Goal: Find specific page/section: Find specific page/section

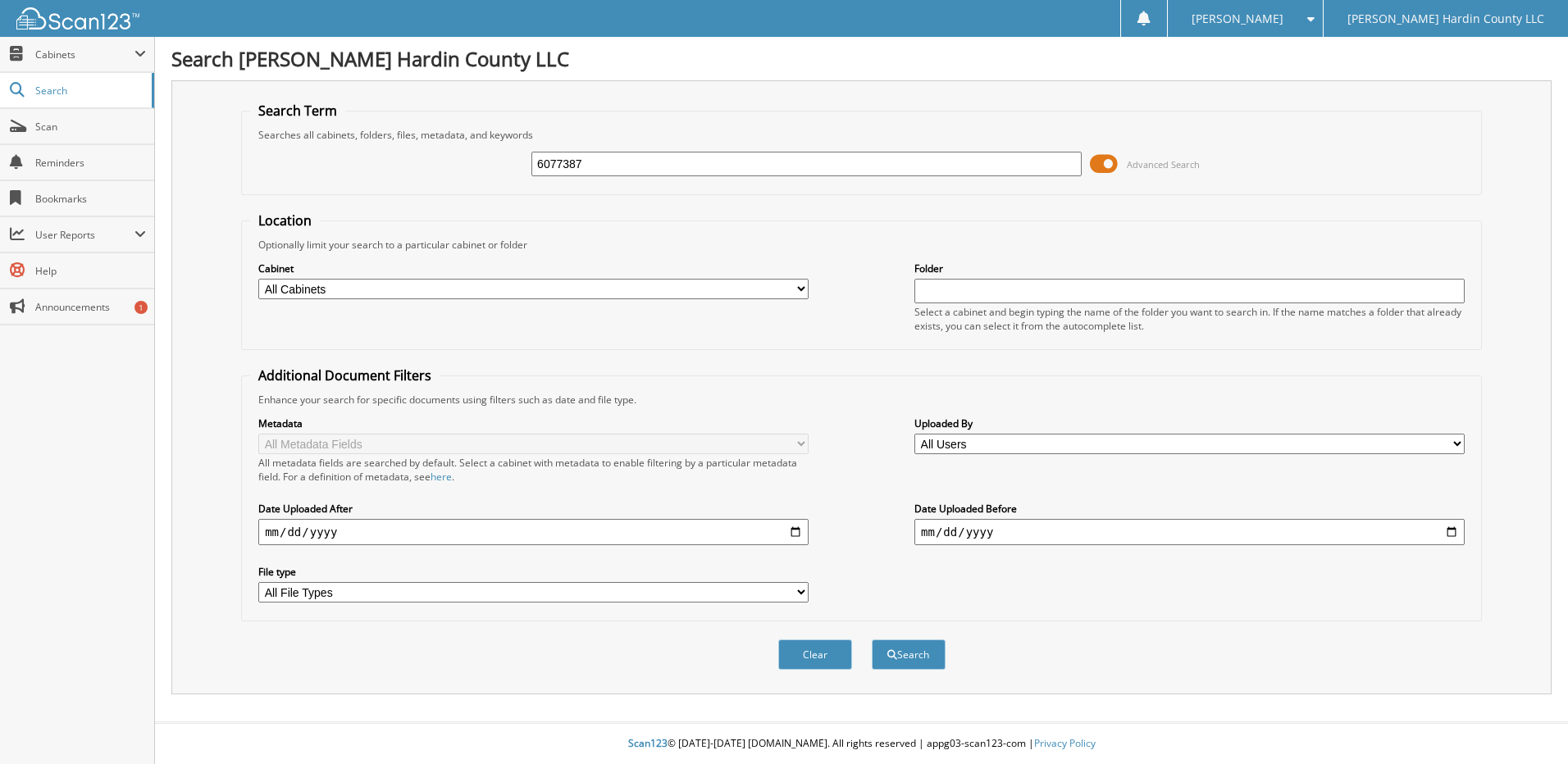
type input "6077387"
click at [871, 639] on button "Search" at bounding box center [908, 654] width 74 height 30
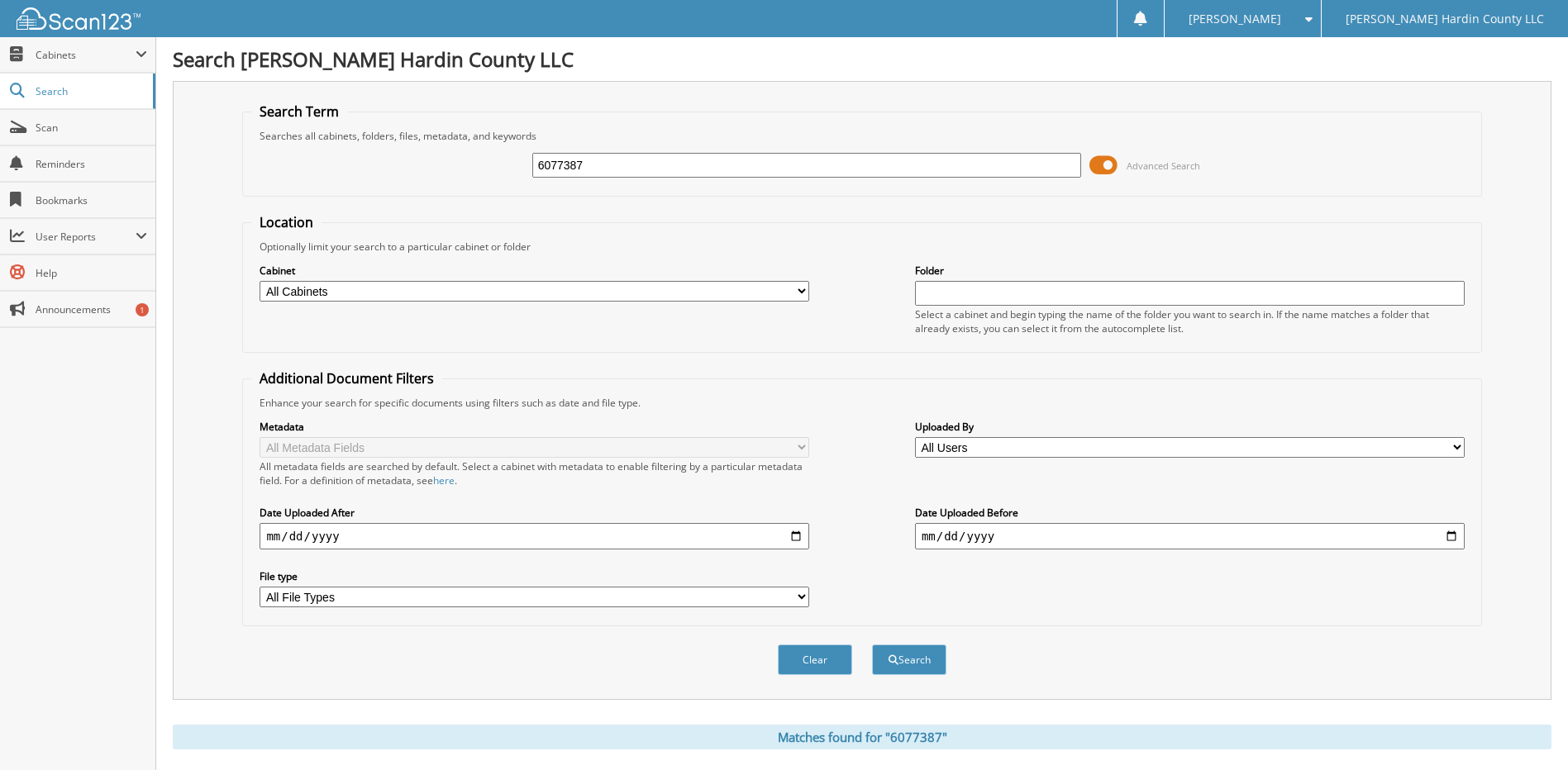
click at [1097, 170] on span at bounding box center [1103, 164] width 28 height 25
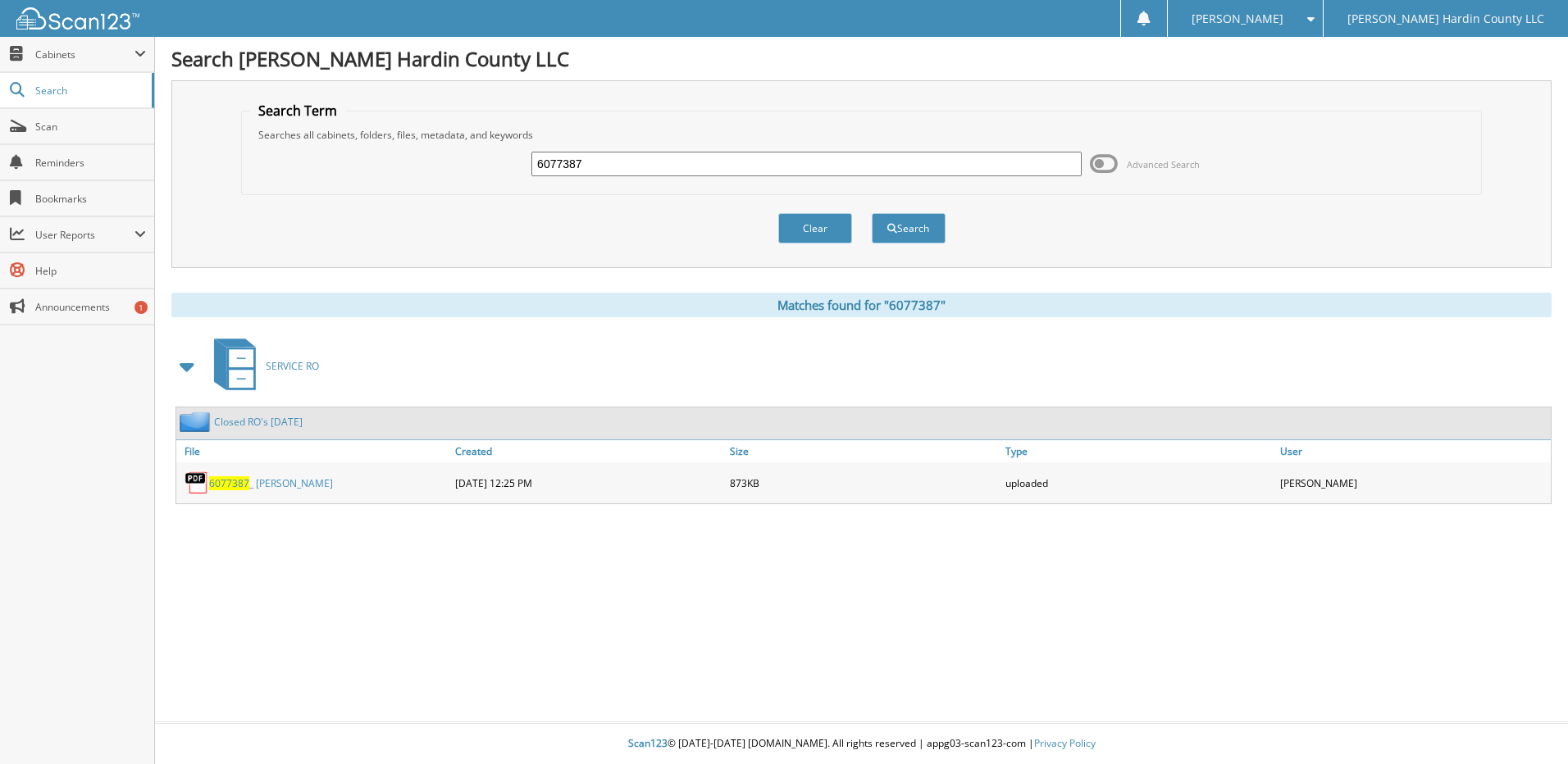
click at [671, 169] on input "6077387" at bounding box center [807, 163] width 550 height 25
type input "6077504"
click at [871, 213] on button "Search" at bounding box center [908, 228] width 74 height 30
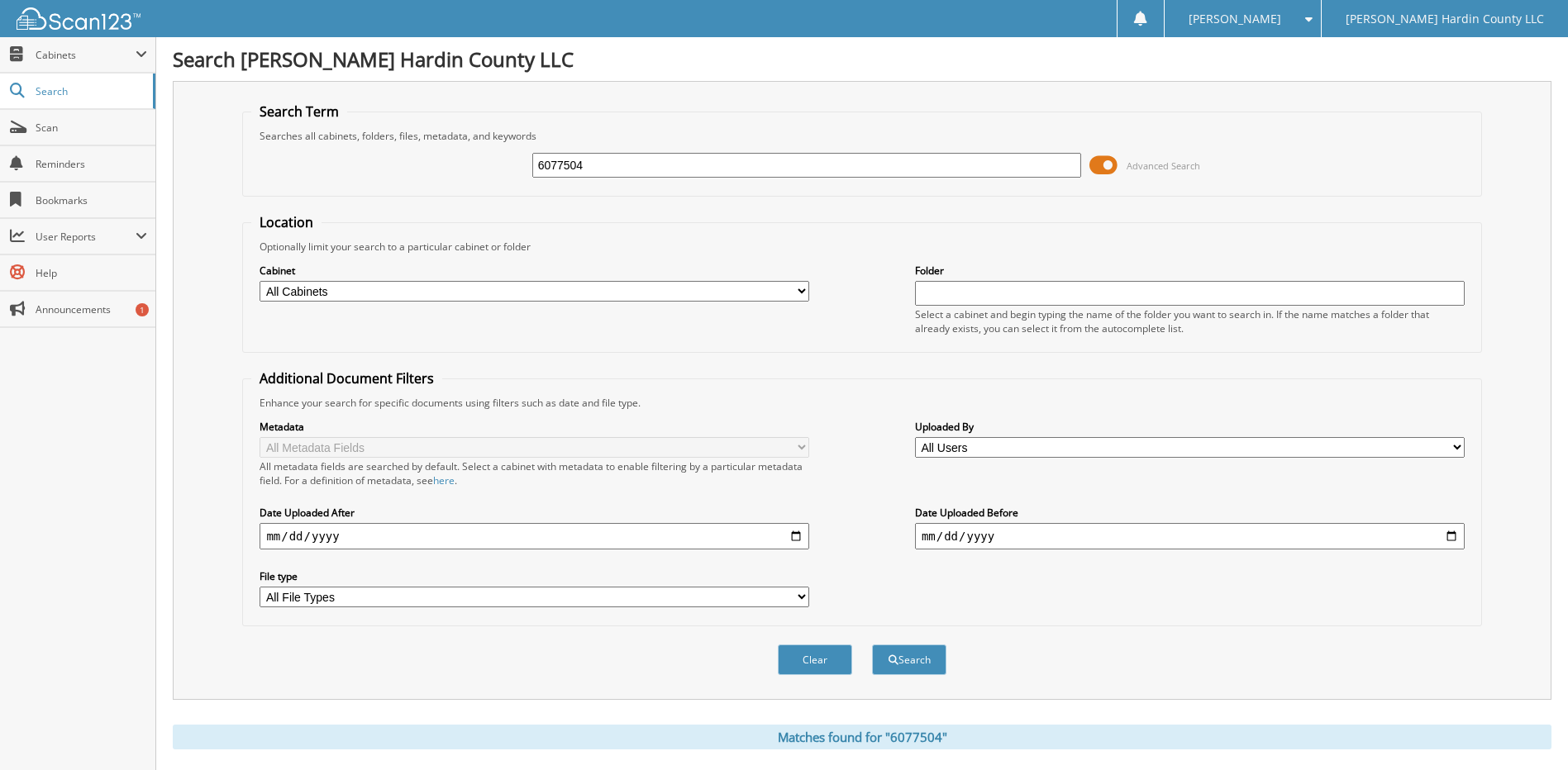
click at [1094, 167] on span at bounding box center [1103, 164] width 28 height 25
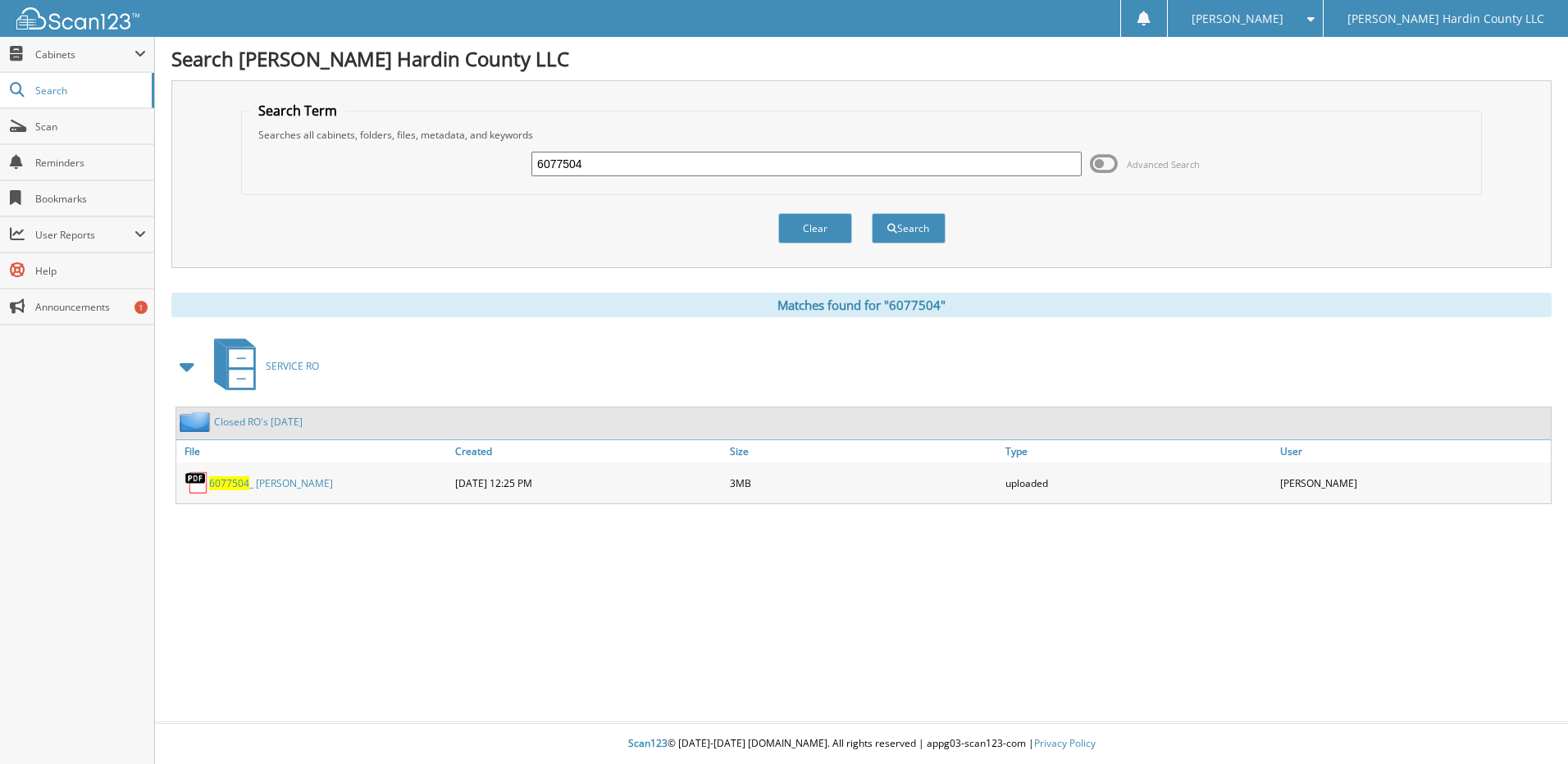
click at [736, 166] on input "6077504" at bounding box center [807, 163] width 550 height 25
type input "6077428"
click at [871, 213] on button "Search" at bounding box center [908, 228] width 74 height 30
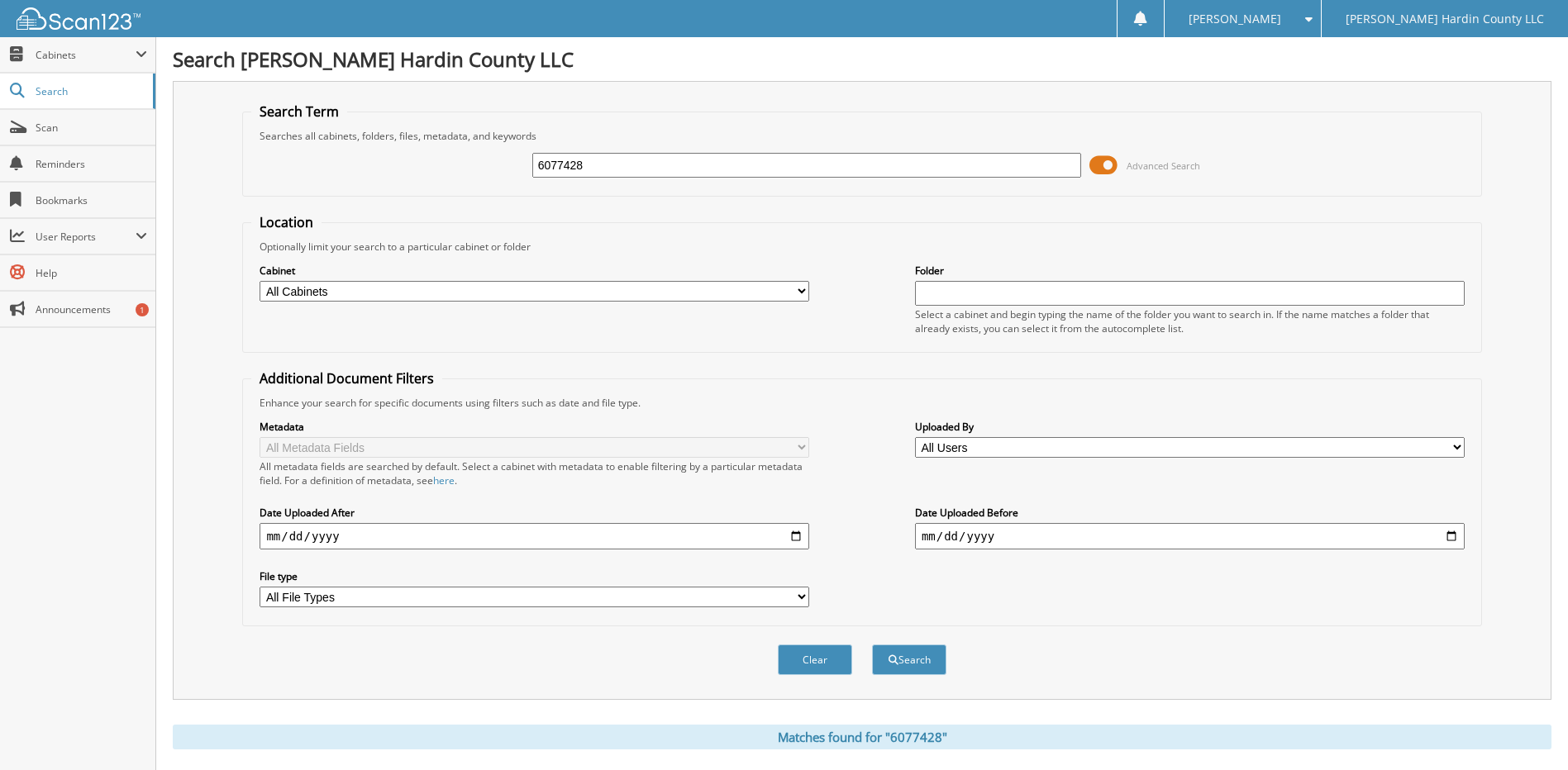
click at [1104, 168] on span at bounding box center [1103, 164] width 28 height 25
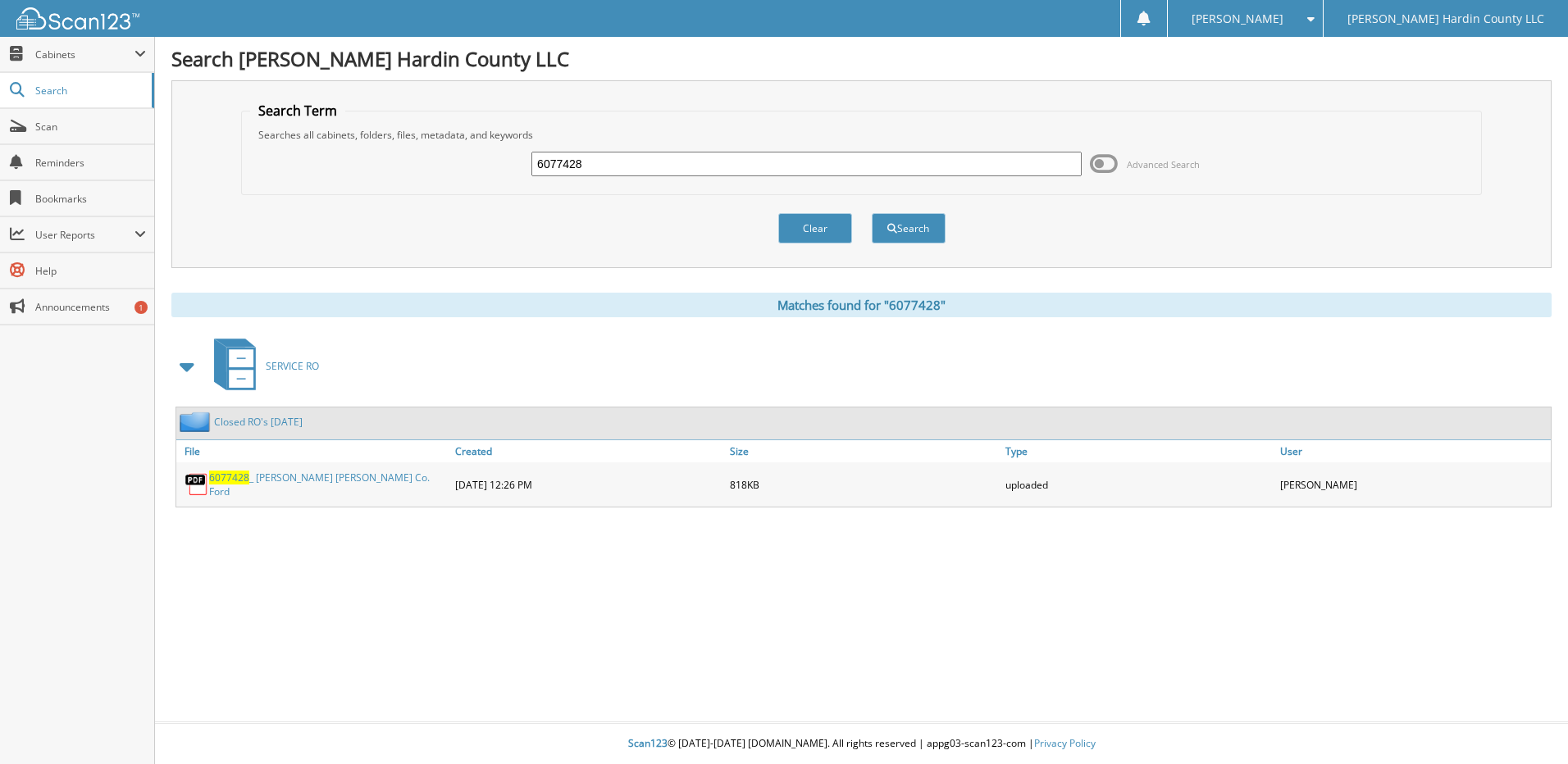
click at [725, 171] on input "6077428" at bounding box center [807, 163] width 550 height 25
type input "6076789"
click at [871, 213] on button "Search" at bounding box center [908, 228] width 74 height 30
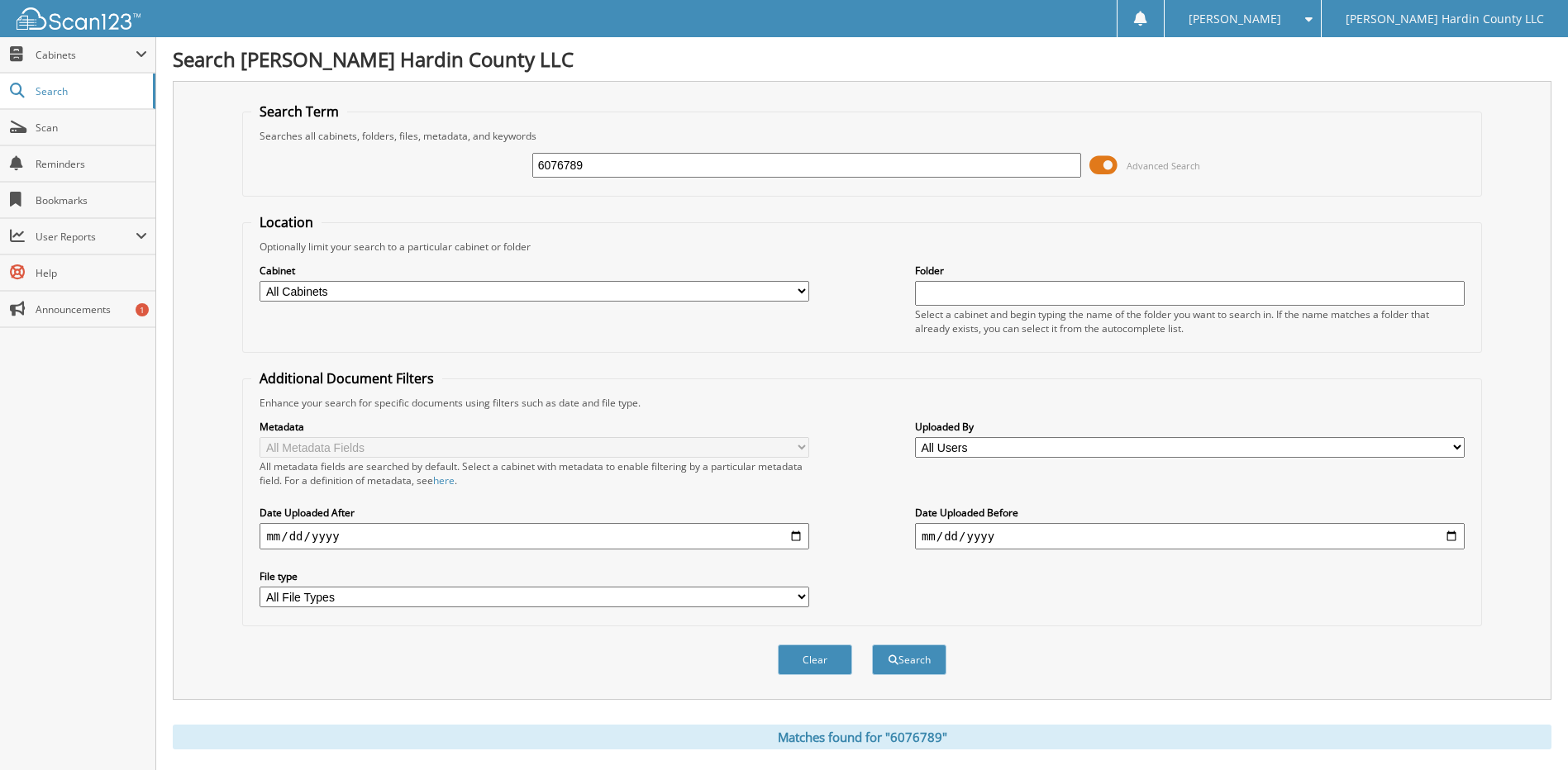
click at [1113, 164] on span at bounding box center [1103, 164] width 28 height 25
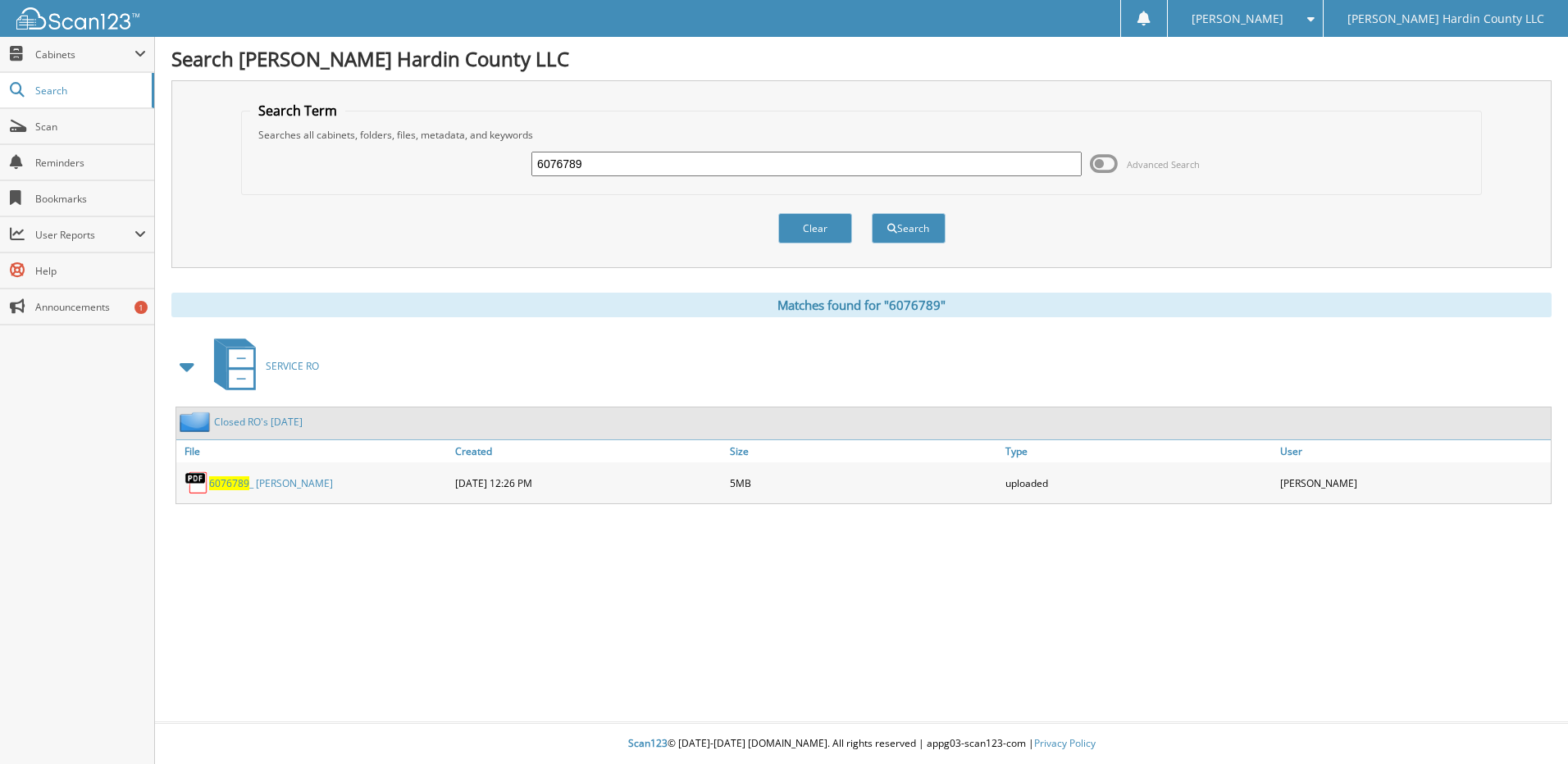
click at [654, 158] on input "6076789" at bounding box center [807, 163] width 550 height 25
type input "6076956"
click at [871, 213] on button "Search" at bounding box center [908, 228] width 74 height 30
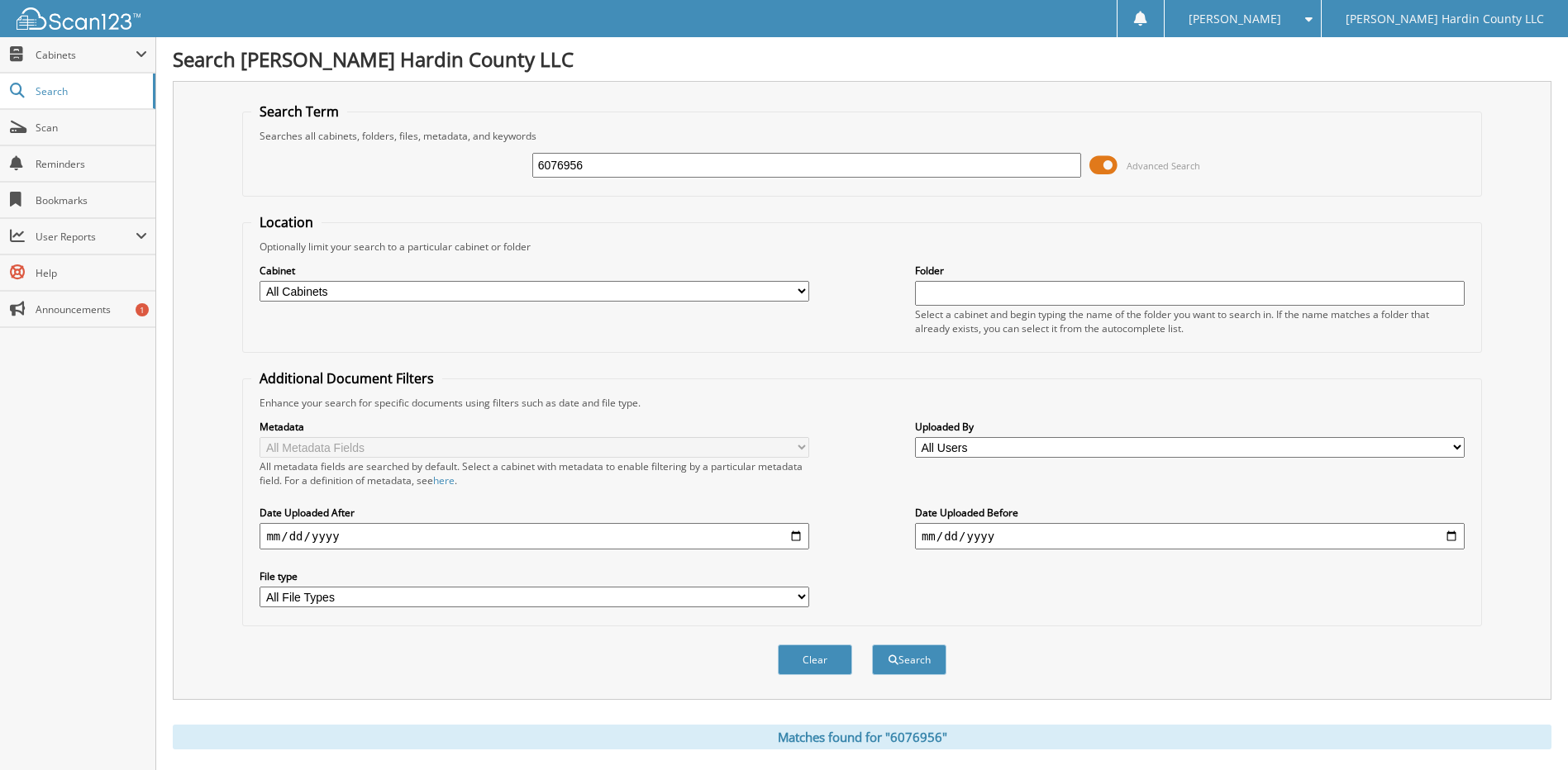
click at [1102, 165] on span at bounding box center [1103, 164] width 28 height 25
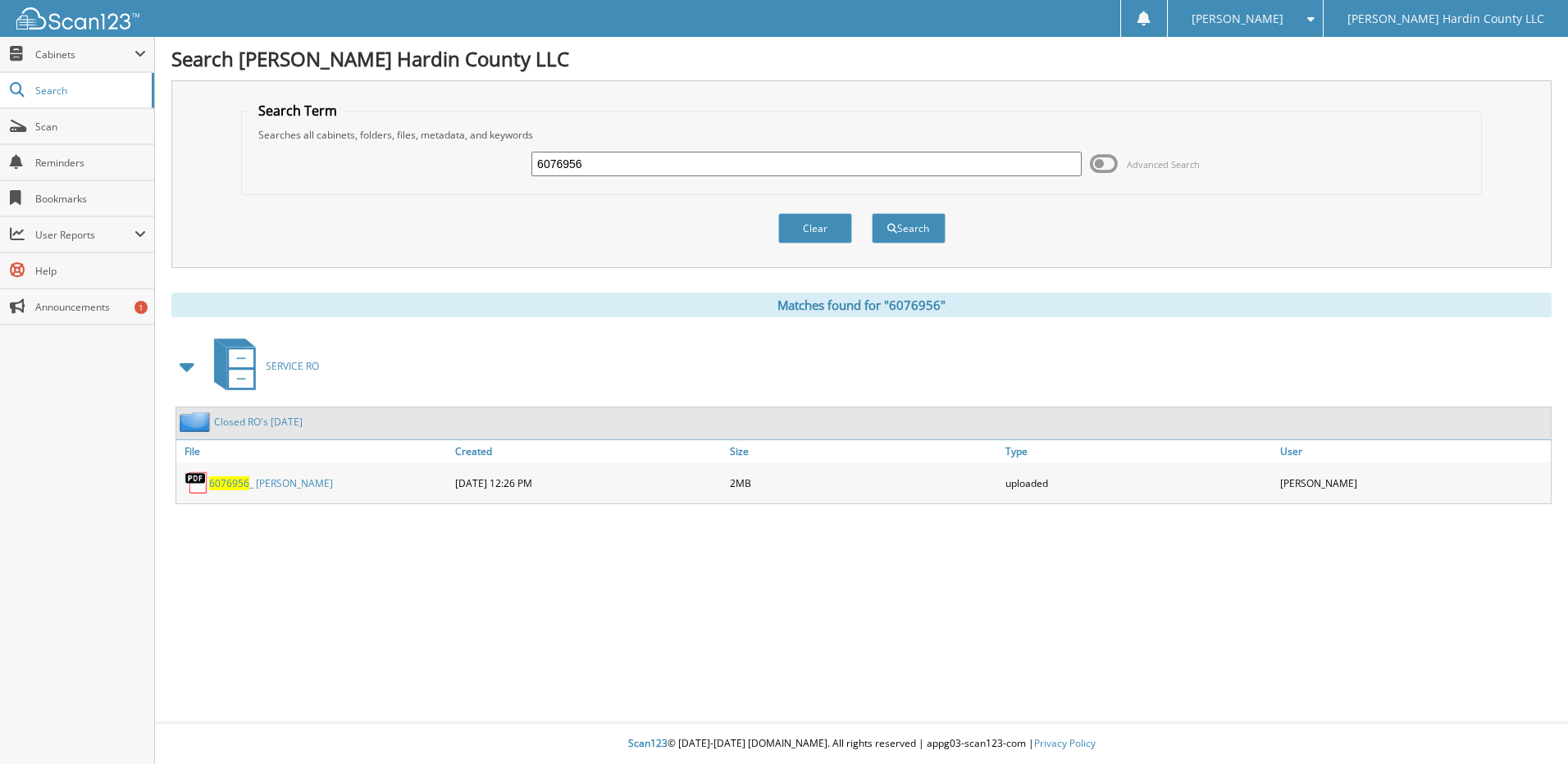
click at [604, 169] on input "6076956" at bounding box center [807, 163] width 550 height 25
type input "6077495"
click at [871, 213] on button "Search" at bounding box center [908, 228] width 74 height 30
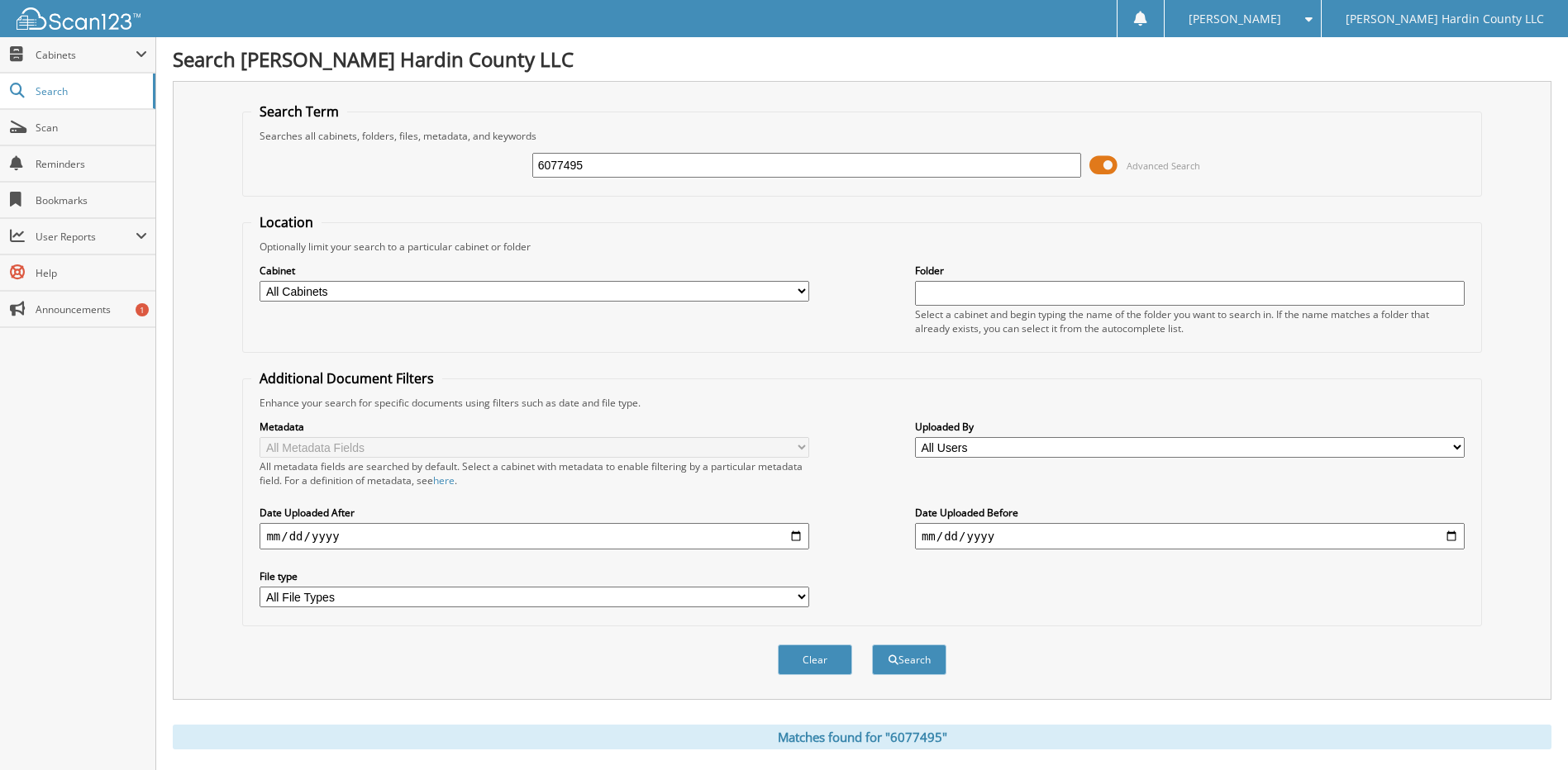
click at [1105, 167] on span at bounding box center [1103, 164] width 28 height 25
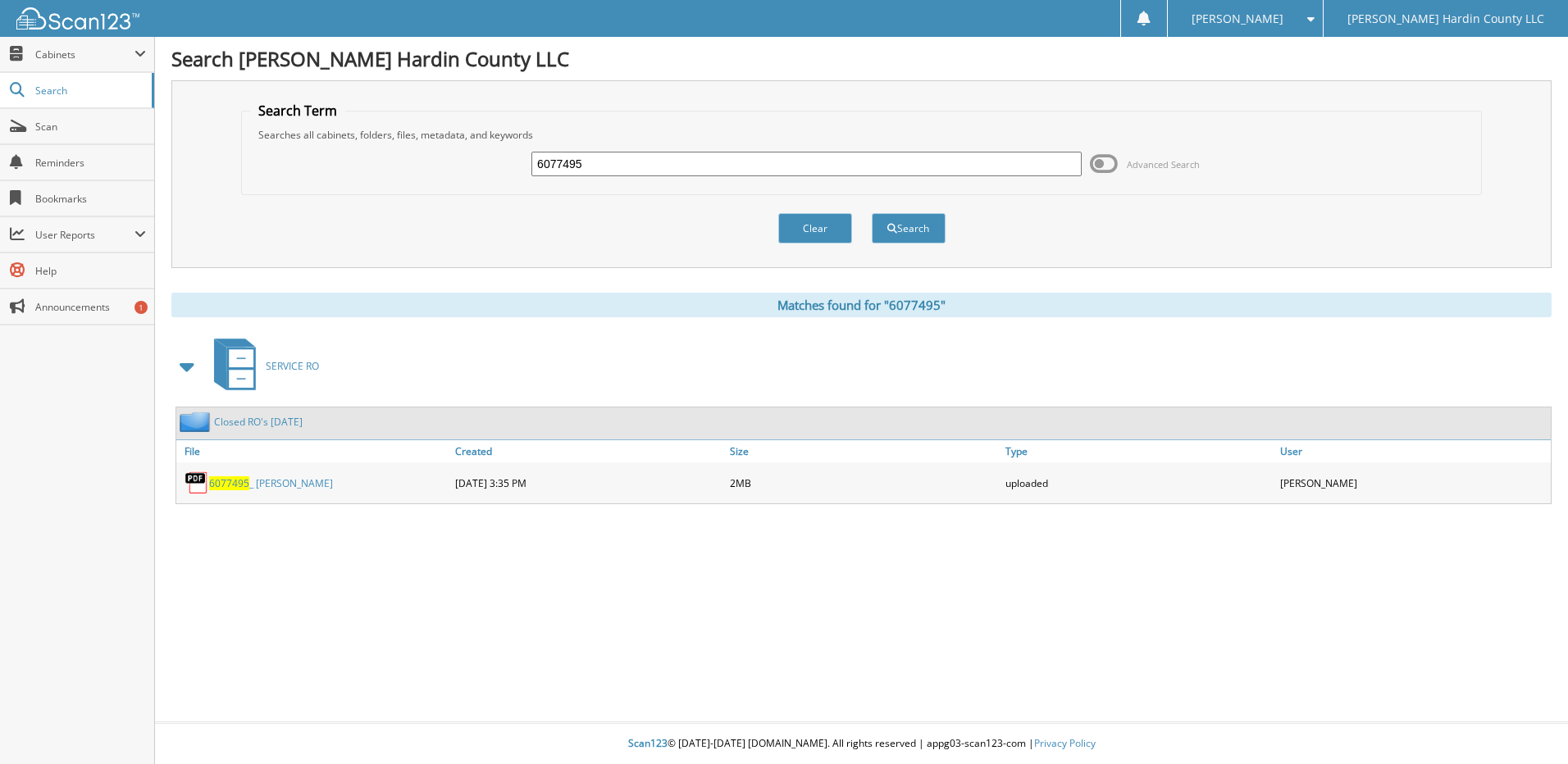
click at [653, 166] on input "6077495" at bounding box center [807, 163] width 550 height 25
type input "6077470"
click at [871, 213] on button "Search" at bounding box center [908, 228] width 74 height 30
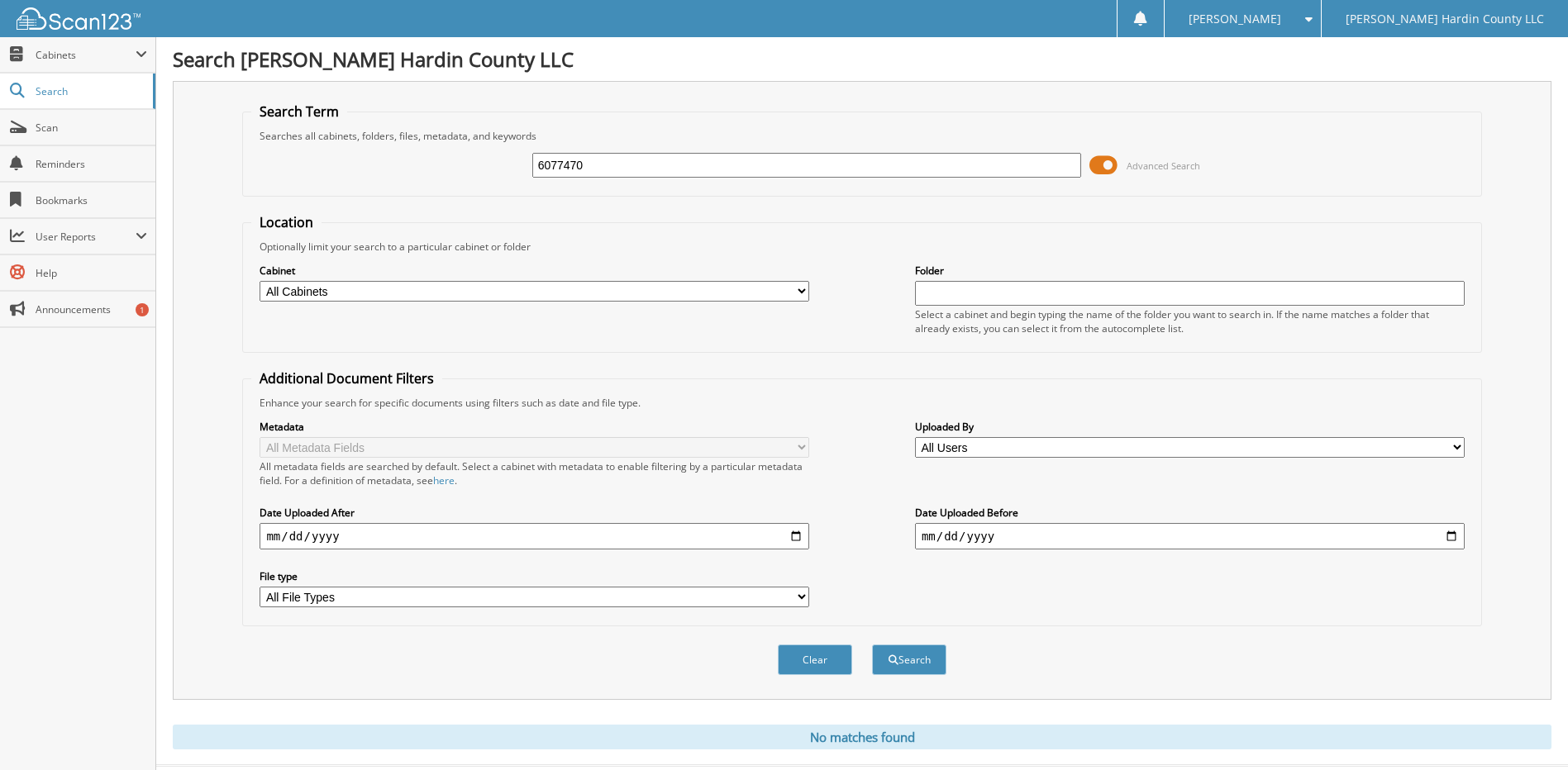
click at [1103, 161] on span at bounding box center [1103, 164] width 28 height 25
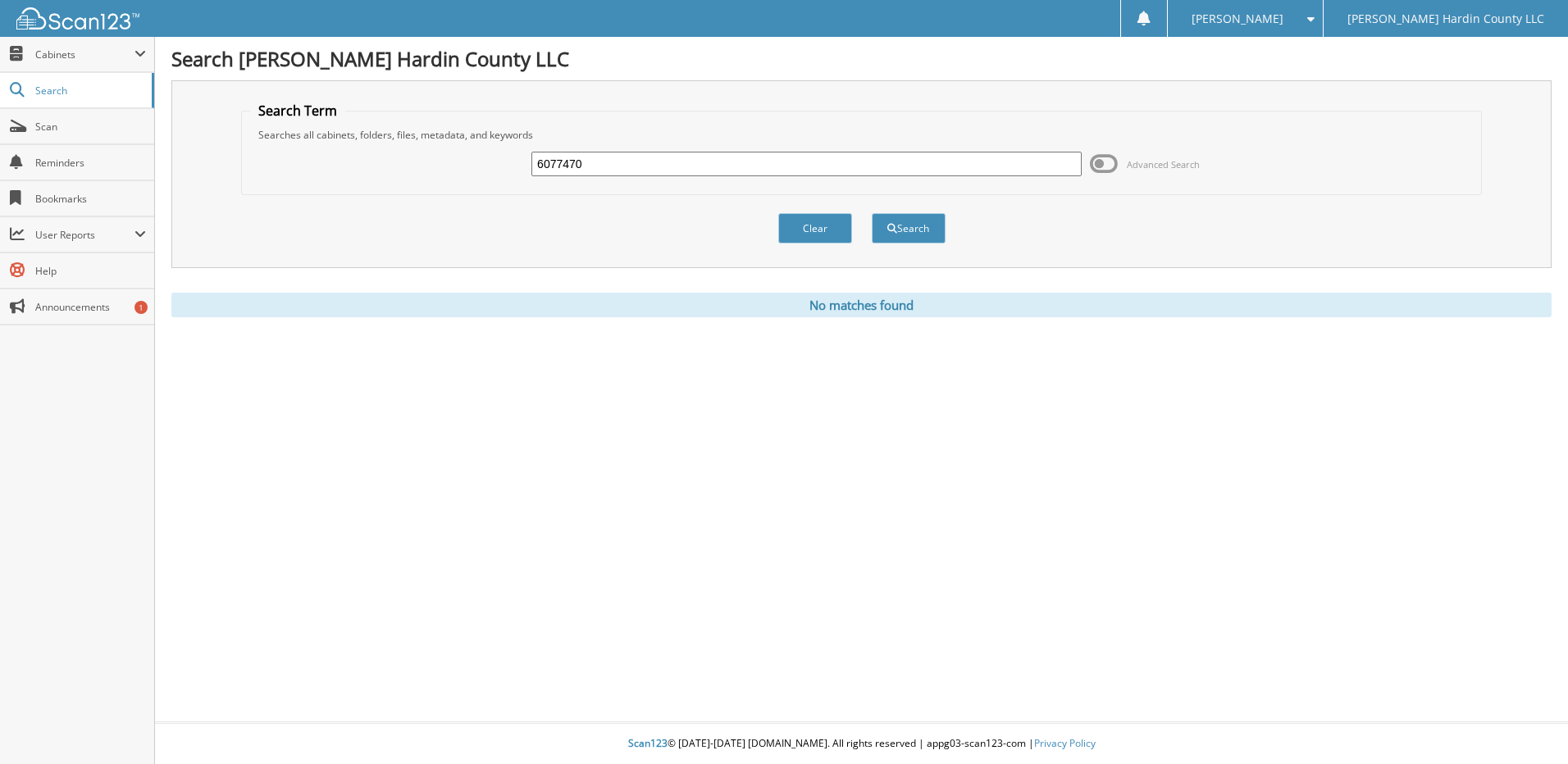
click at [618, 150] on div "6077470" at bounding box center [807, 164] width 550 height 27
click at [642, 161] on input "6077470" at bounding box center [807, 163] width 550 height 25
click at [871, 213] on button "Search" at bounding box center [908, 228] width 74 height 30
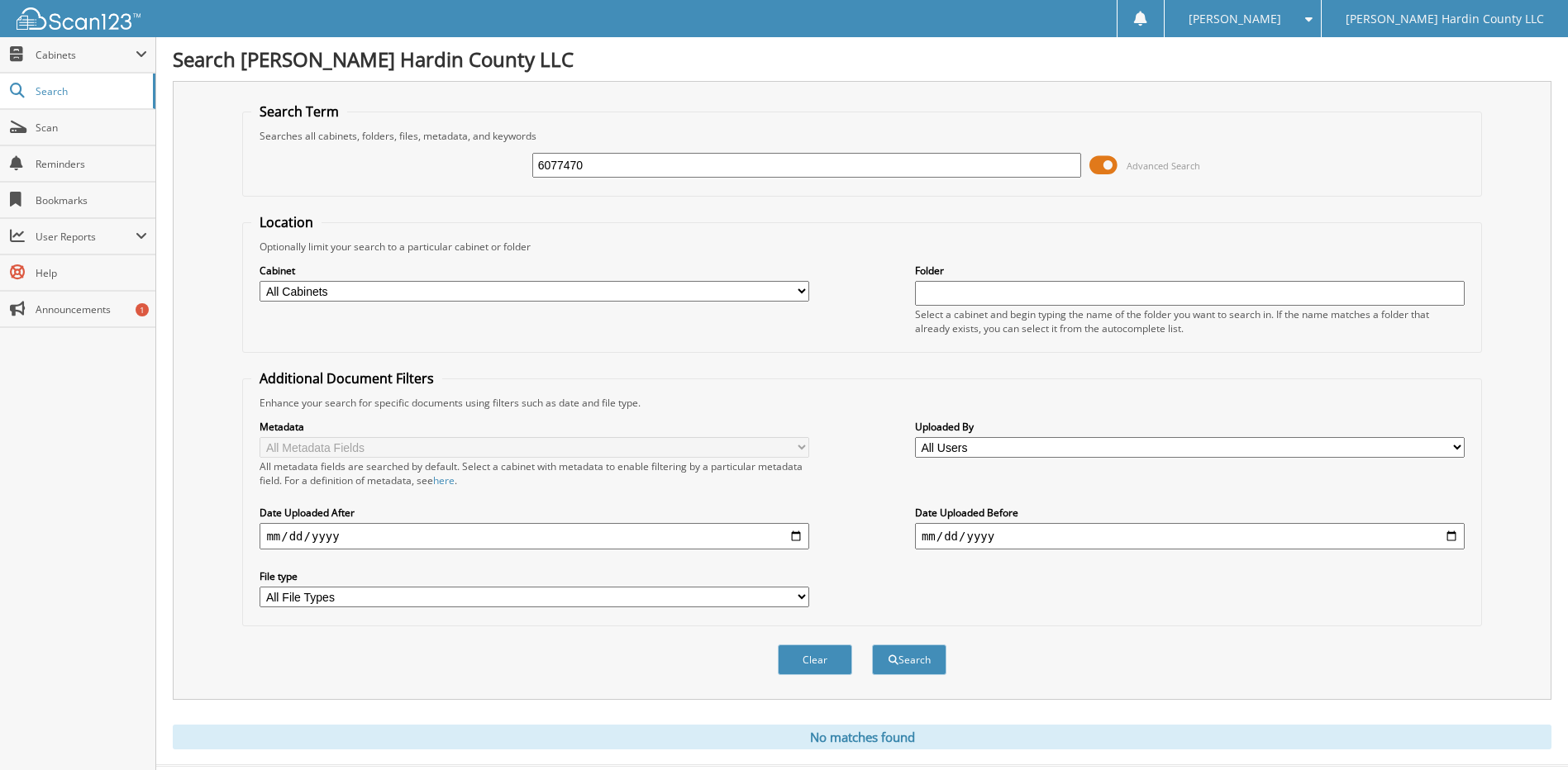
click at [1099, 167] on span at bounding box center [1103, 164] width 28 height 25
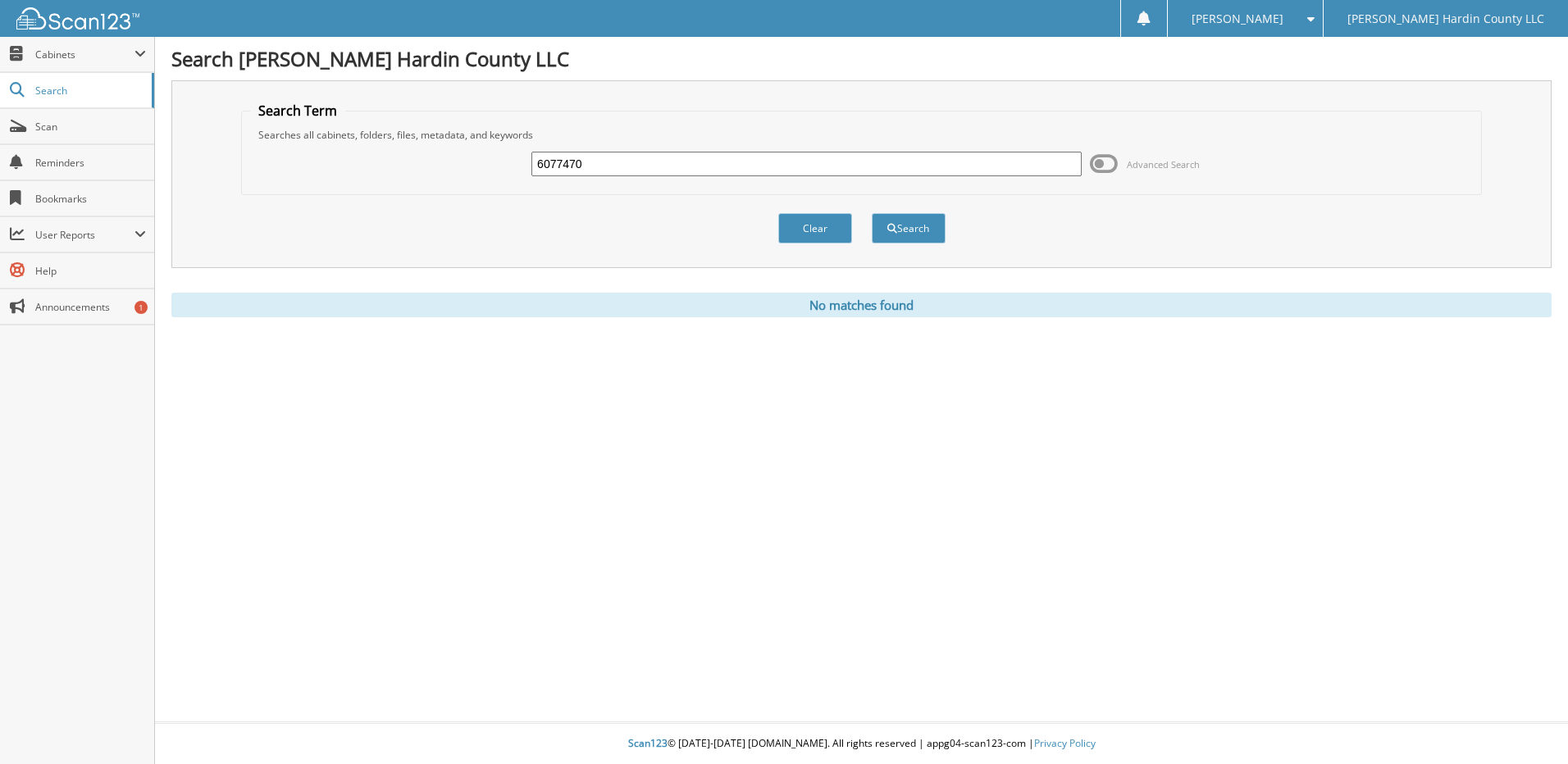
click at [598, 164] on input "6077470" at bounding box center [807, 163] width 550 height 25
type input "6"
